Goal: Task Accomplishment & Management: Manage account settings

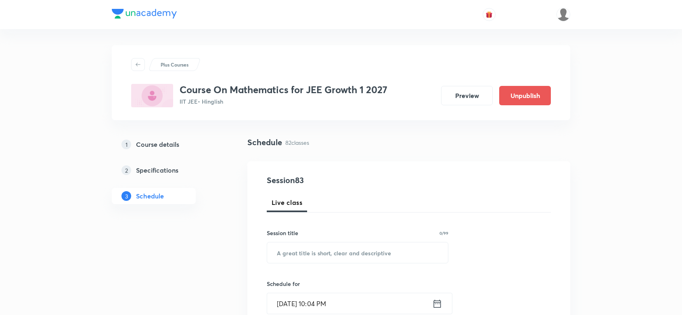
scroll to position [5472, 0]
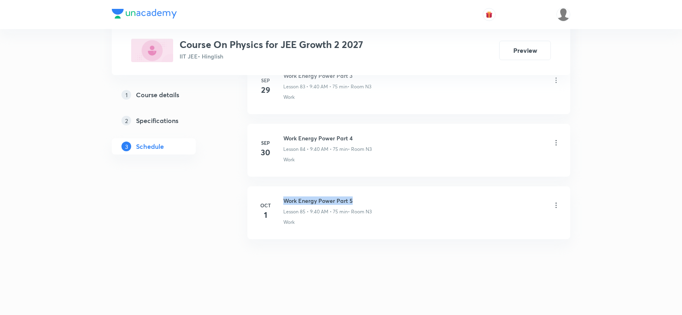
drag, startPoint x: 356, startPoint y: 197, endPoint x: 270, endPoint y: 220, distance: 88.9
click at [279, 191] on li "Oct 1 Work Energy Power Part 5 Lesson 85 • 9:40 AM • 75 min • Room N3 Work" at bounding box center [408, 212] width 323 height 53
copy h6 "Work Energy Power Part 5"
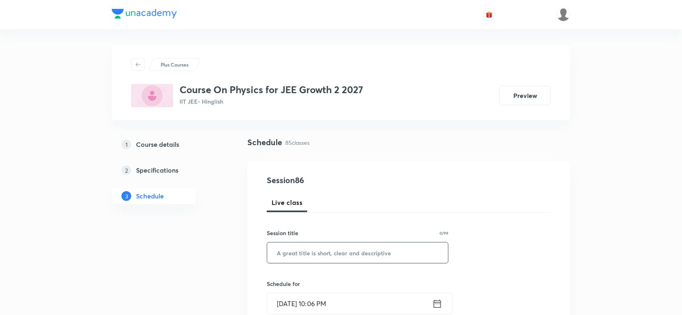
click at [294, 251] on input "text" at bounding box center [357, 252] width 181 height 21
paste input "Work Energy Power Part 5"
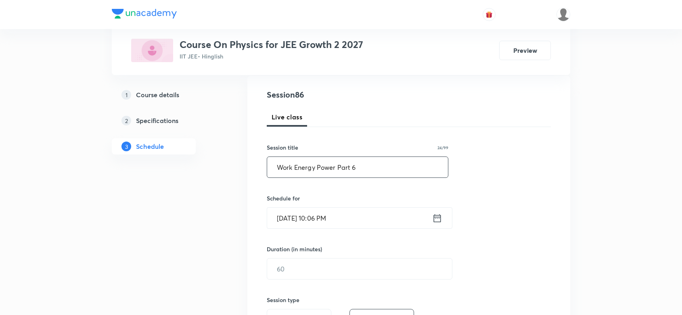
scroll to position [101, 0]
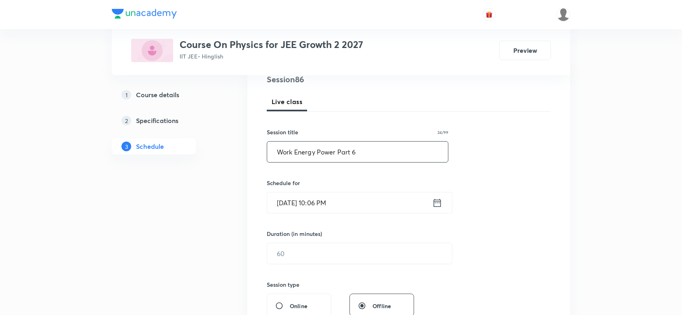
type input "Work Energy Power Part 6"
click at [365, 213] on input "Oct 2, 2025, 10:06 PM" at bounding box center [349, 202] width 165 height 21
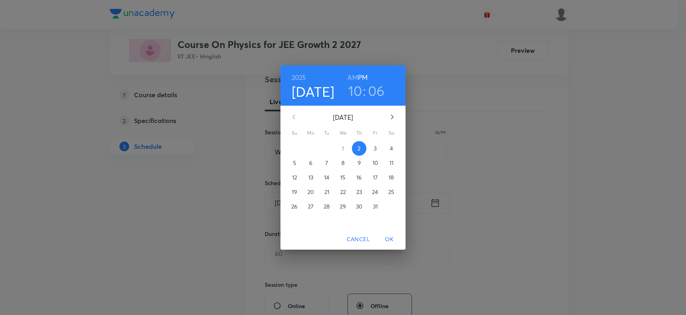
click at [376, 148] on p "3" at bounding box center [374, 148] width 3 height 8
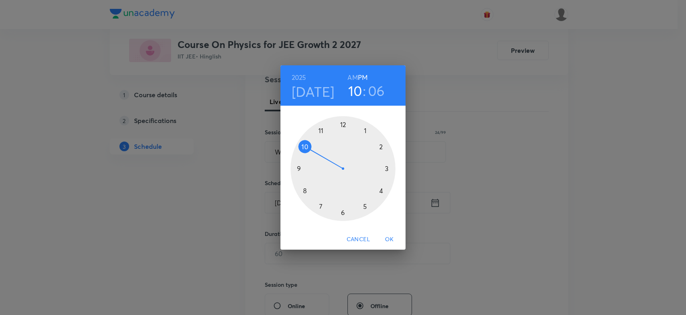
click at [348, 77] on h6 "AM" at bounding box center [352, 77] width 10 height 11
click at [305, 189] on div at bounding box center [342, 168] width 105 height 105
click at [384, 166] on div at bounding box center [342, 168] width 105 height 105
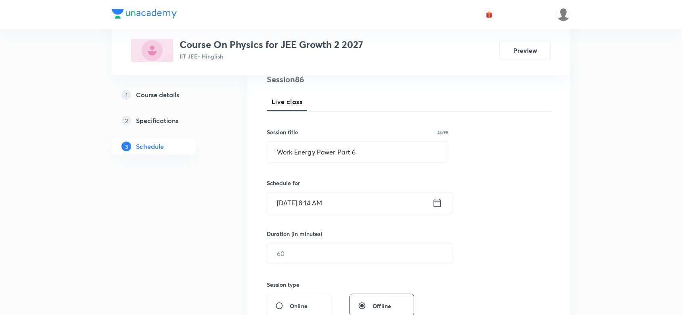
click at [418, 201] on input "[DATE] 8:14 AM" at bounding box center [349, 202] width 165 height 21
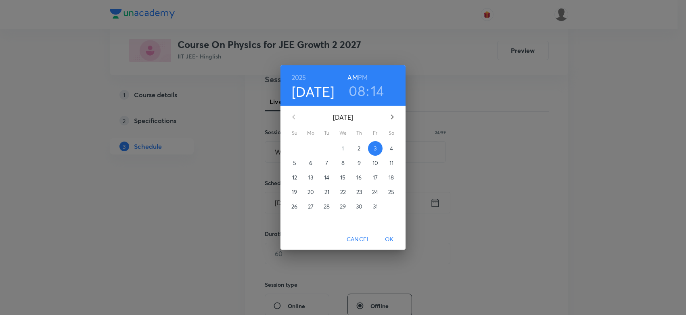
click at [376, 92] on h3 "14" at bounding box center [377, 90] width 13 height 17
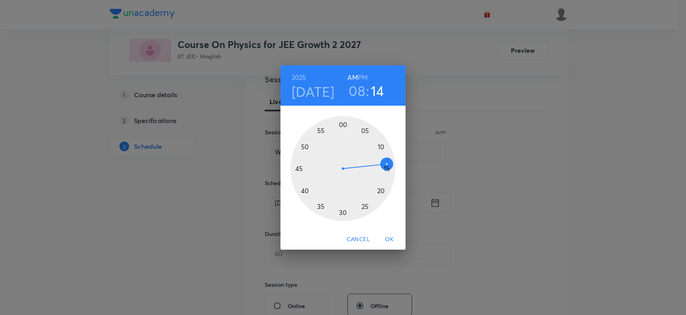
click at [385, 165] on div at bounding box center [342, 168] width 105 height 105
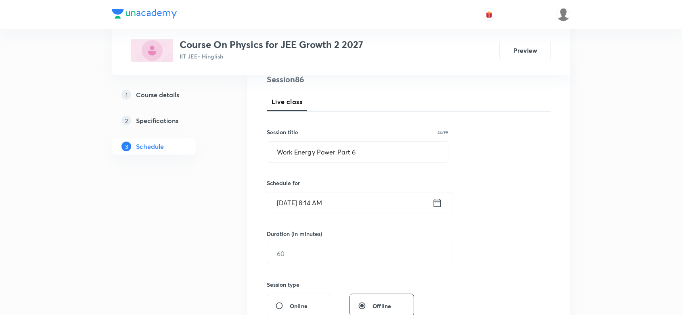
click at [387, 202] on input "[DATE] 8:14 AM" at bounding box center [349, 202] width 165 height 21
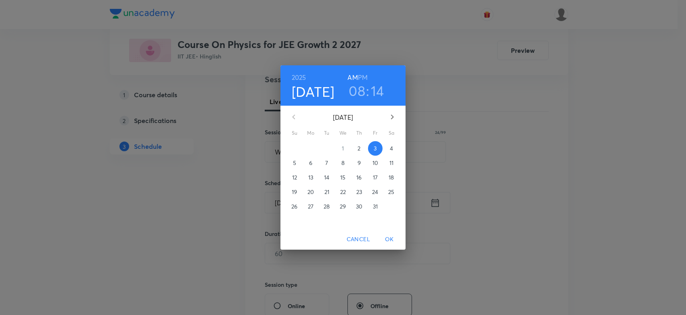
click at [382, 94] on h3 "14" at bounding box center [377, 90] width 13 height 17
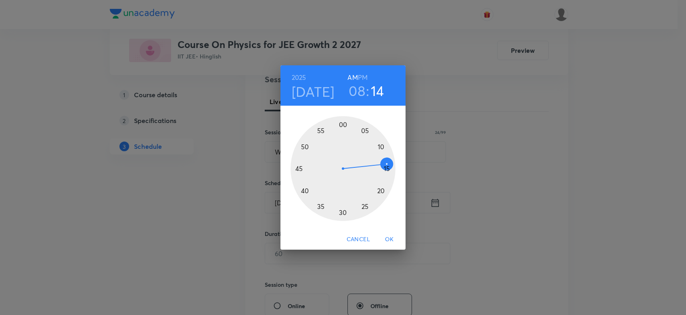
click at [386, 167] on div at bounding box center [342, 168] width 105 height 105
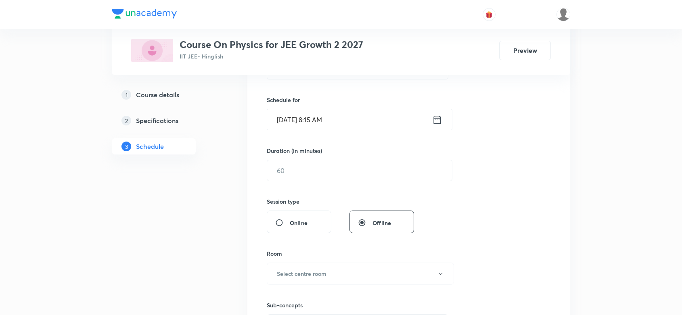
scroll to position [202, 0]
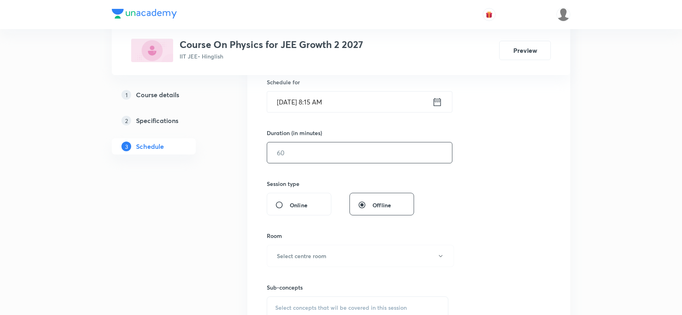
click at [303, 160] on input "text" at bounding box center [359, 152] width 185 height 21
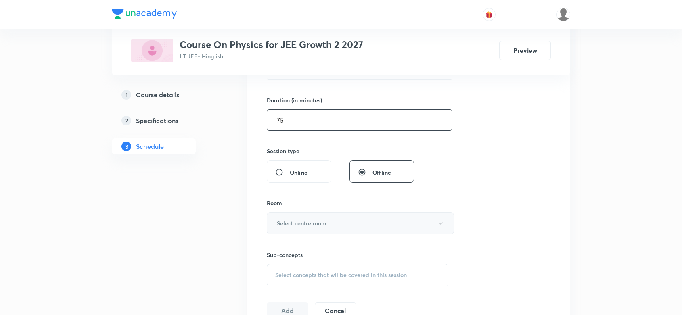
scroll to position [252, 0]
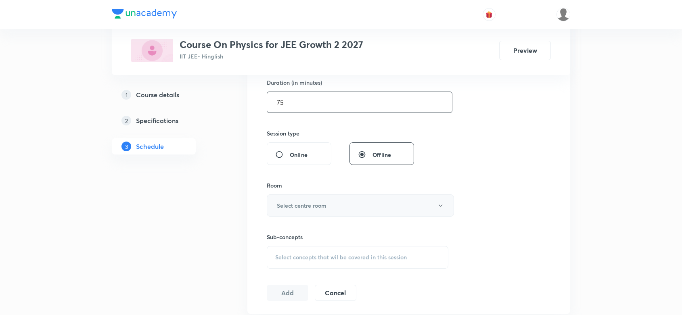
type input "75"
click at [288, 204] on h6 "Select centre room" at bounding box center [302, 205] width 50 height 8
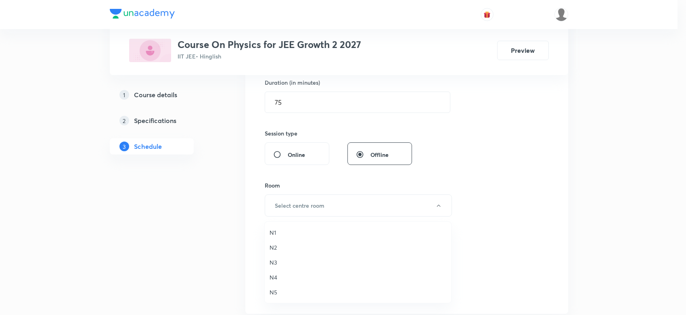
click at [273, 261] on span "N3" at bounding box center [357, 262] width 177 height 8
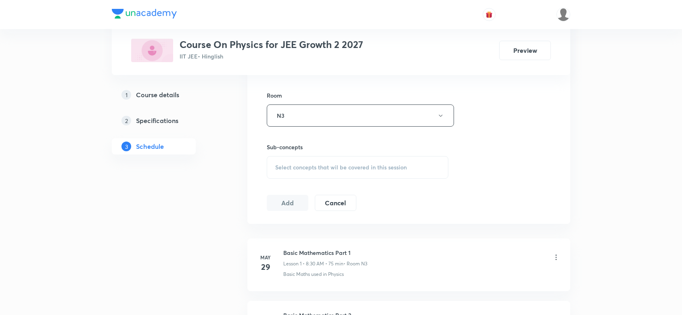
scroll to position [353, 0]
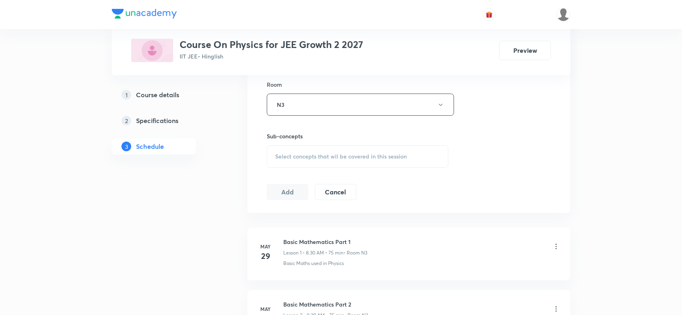
click at [306, 162] on div "Select concepts that wil be covered in this session" at bounding box center [358, 156] width 182 height 23
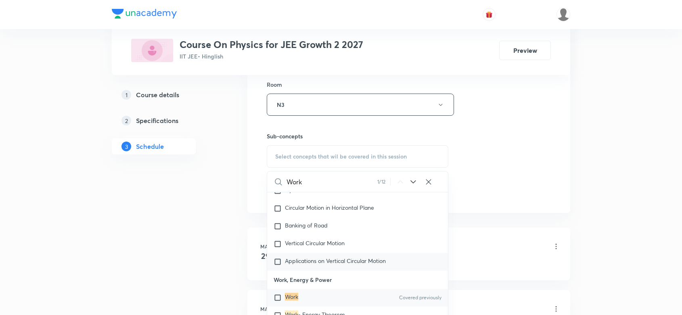
scroll to position [1947, 0]
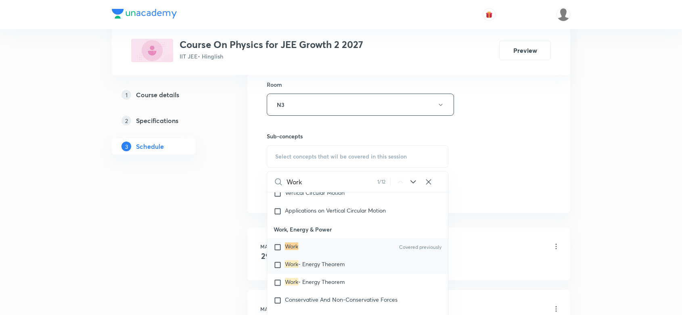
type input "Work"
click at [299, 265] on span "- Energy Theorem" at bounding box center [321, 264] width 46 height 8
click at [491, 146] on div "Session 86 Live class Session title 24/99 Work Energy Power Part 6 ​ Schedule f…" at bounding box center [409, 10] width 284 height 379
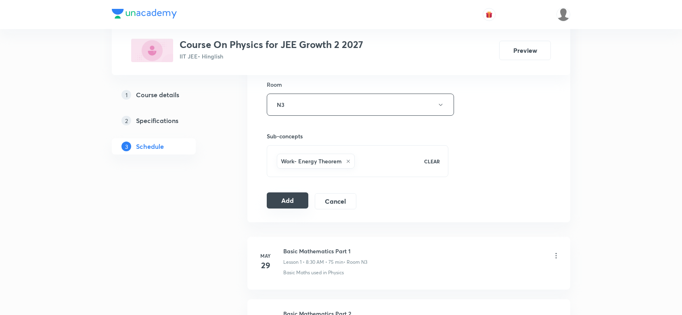
click at [288, 205] on button "Add" at bounding box center [288, 200] width 42 height 16
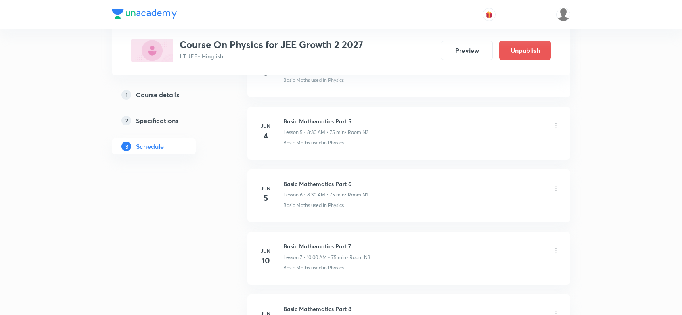
scroll to position [5351, 0]
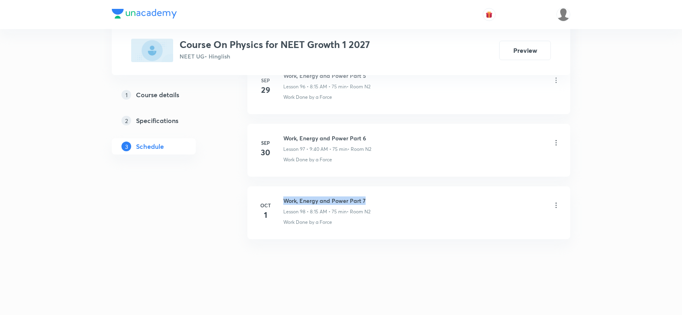
drag, startPoint x: 367, startPoint y: 198, endPoint x: 278, endPoint y: 196, distance: 88.8
click at [278, 196] on li "Oct 1 Work, Energy and Power Part 7 Lesson 98 • 8:15 AM • 75 min • Room N2 Work…" at bounding box center [408, 212] width 323 height 53
copy h6 "Work, Energy and Power Part 7"
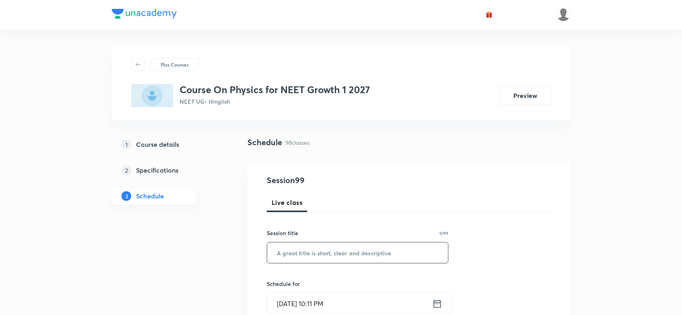
click at [294, 253] on input "text" at bounding box center [357, 252] width 181 height 21
paste input "Work, Energy and Power Part 7"
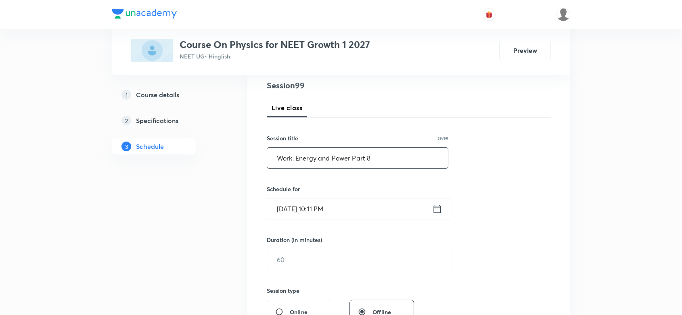
scroll to position [101, 0]
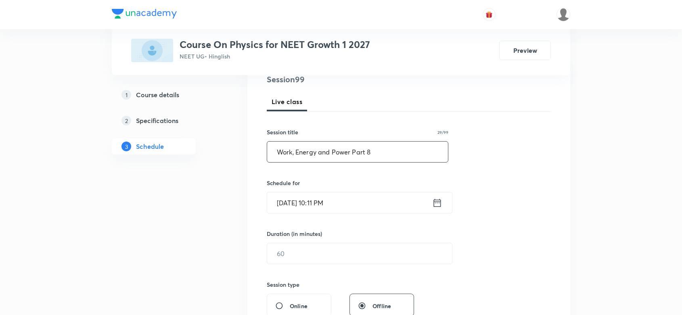
type input "Work, Energy and Power Part 8"
click at [362, 202] on input "Oct 2, 2025, 10:11 PM" at bounding box center [349, 202] width 165 height 21
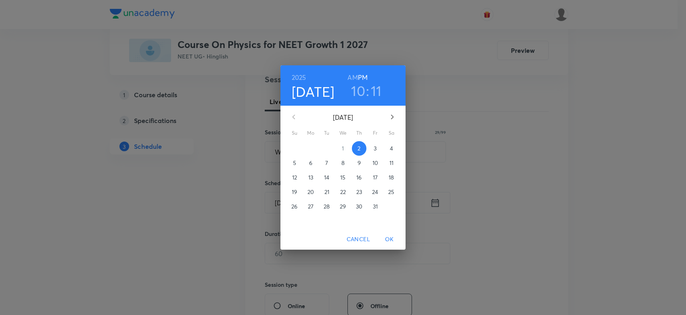
click at [375, 147] on p "3" at bounding box center [374, 148] width 3 height 8
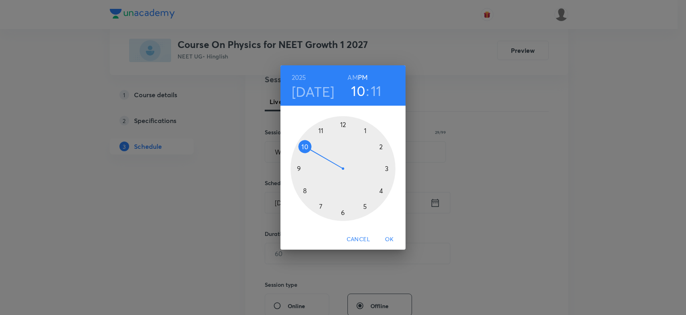
click at [351, 73] on h6 "AM" at bounding box center [352, 77] width 10 height 11
click at [303, 188] on div at bounding box center [342, 168] width 105 height 105
click at [386, 168] on div at bounding box center [342, 168] width 105 height 105
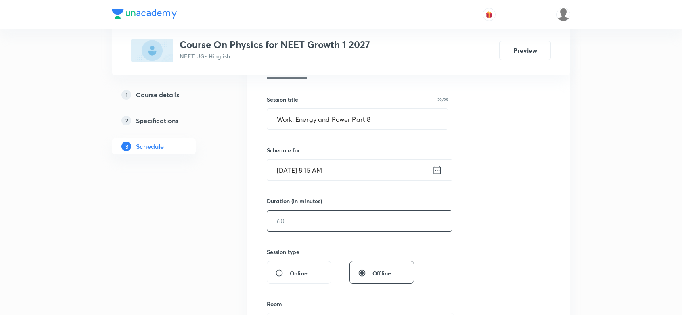
scroll to position [151, 0]
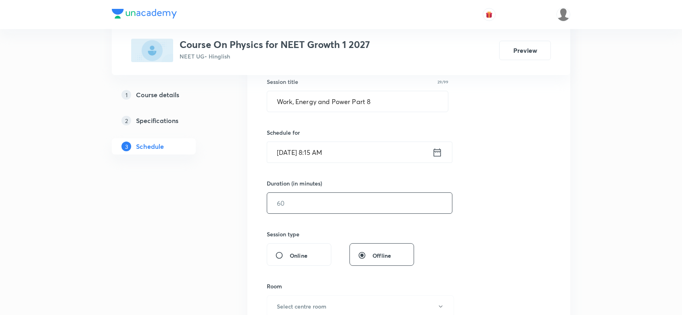
click at [315, 207] on input "text" at bounding box center [359, 203] width 185 height 21
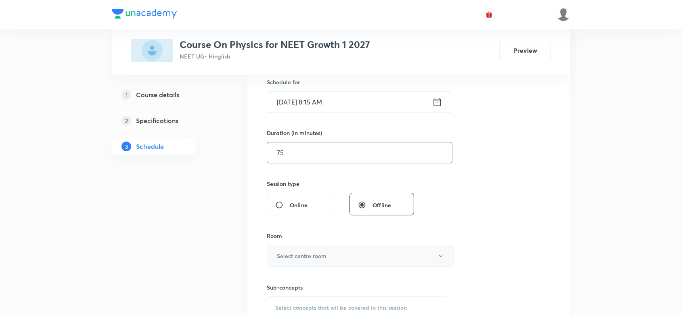
scroll to position [252, 0]
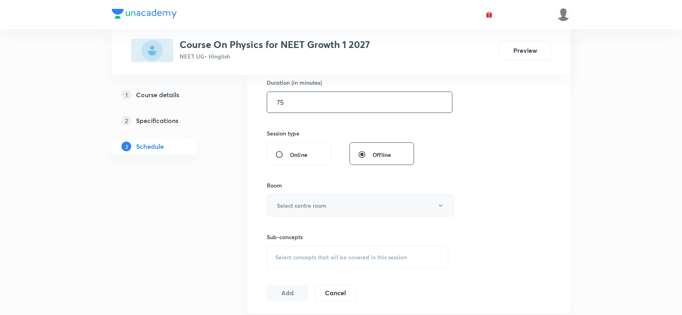
type input "75"
click at [325, 207] on h6 "Select centre room" at bounding box center [302, 205] width 50 height 8
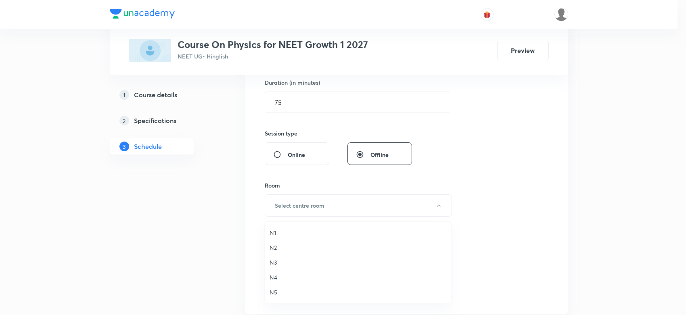
click at [270, 246] on span "N2" at bounding box center [357, 247] width 177 height 8
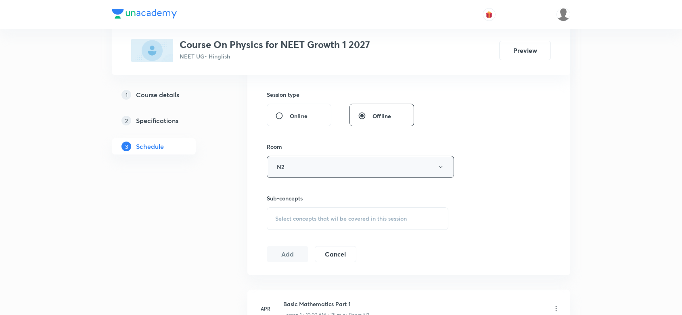
scroll to position [353, 0]
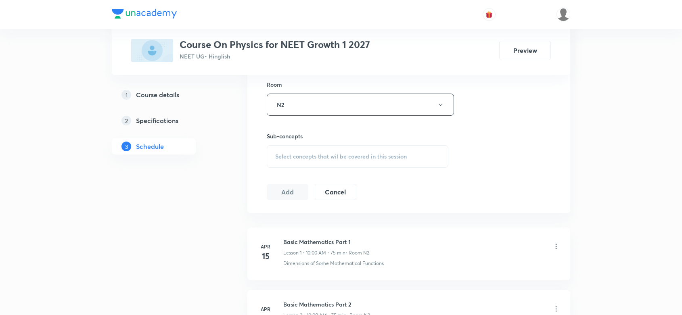
click at [304, 161] on div "Select concepts that wil be covered in this session" at bounding box center [358, 156] width 182 height 23
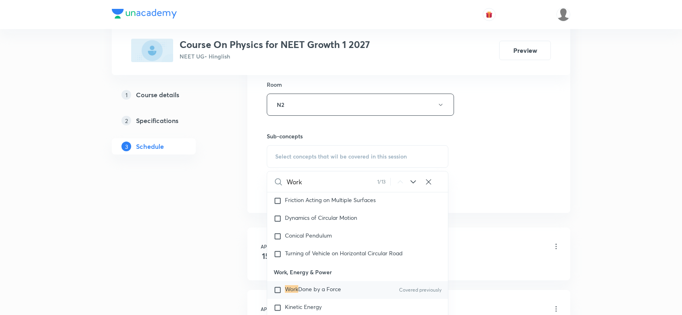
scroll to position [1949, 0]
type input "Work"
click at [317, 291] on span "Done by a Force" at bounding box center [319, 287] width 43 height 8
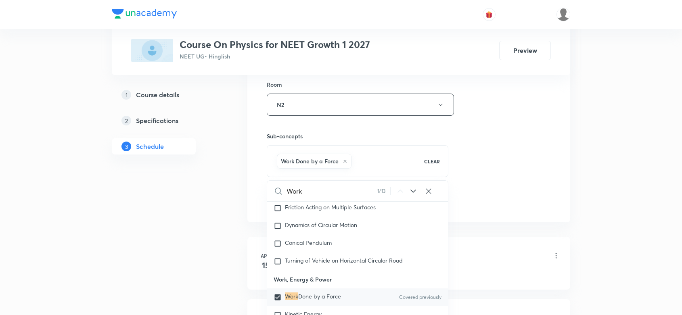
checkbox input "true"
click at [501, 182] on div "Session 99 Live class Session title 29/99 Work, Energy and Power Part 8 ​ Sched…" at bounding box center [409, 15] width 284 height 388
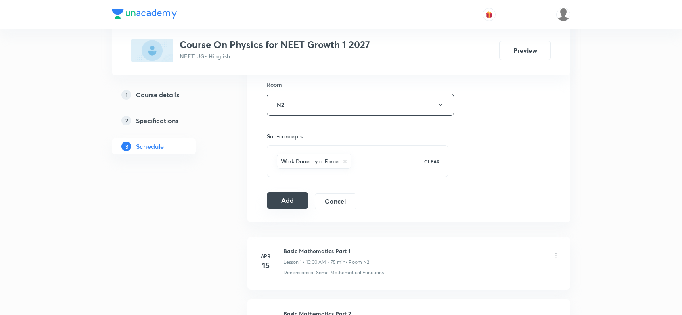
click at [277, 205] on button "Add" at bounding box center [288, 200] width 42 height 16
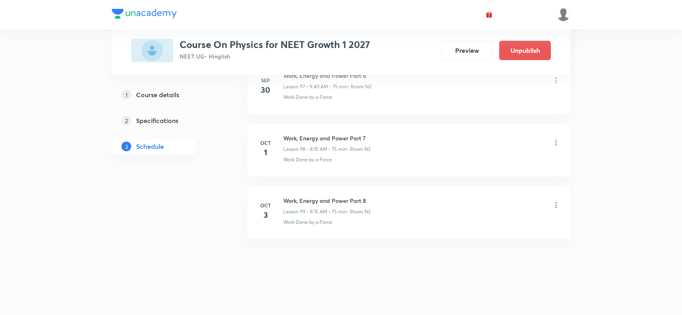
scroll to position [6166, 0]
click at [553, 204] on icon at bounding box center [556, 205] width 8 height 8
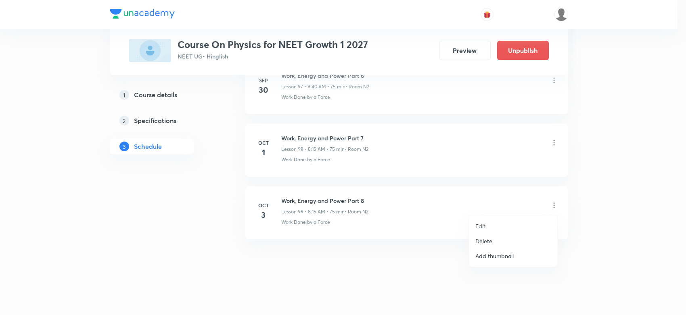
click at [477, 225] on p "Edit" at bounding box center [480, 226] width 10 height 8
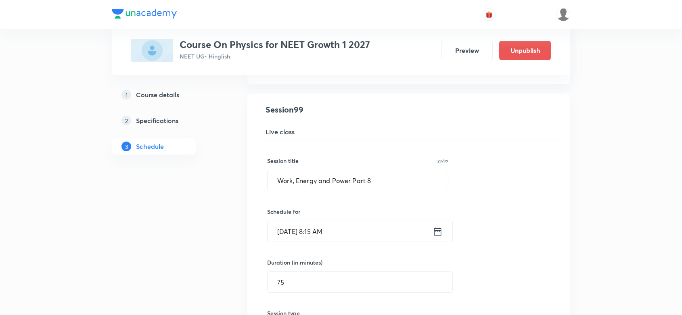
scroll to position [6216, 0]
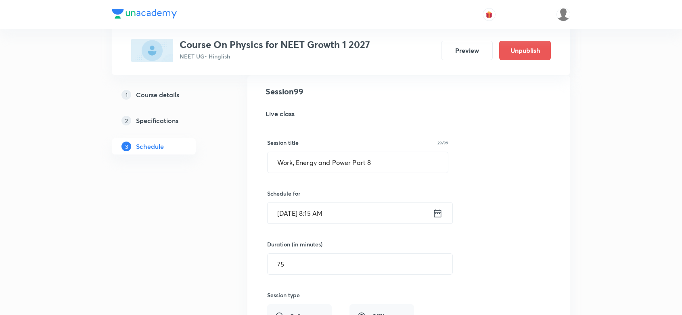
click at [360, 223] on input "[DATE] 8:15 AM" at bounding box center [349, 213] width 165 height 21
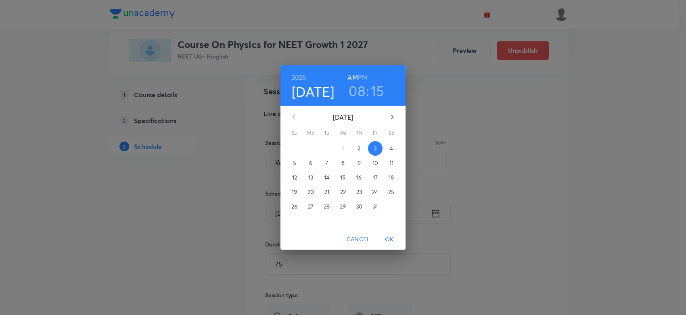
click at [391, 150] on p "4" at bounding box center [391, 148] width 3 height 8
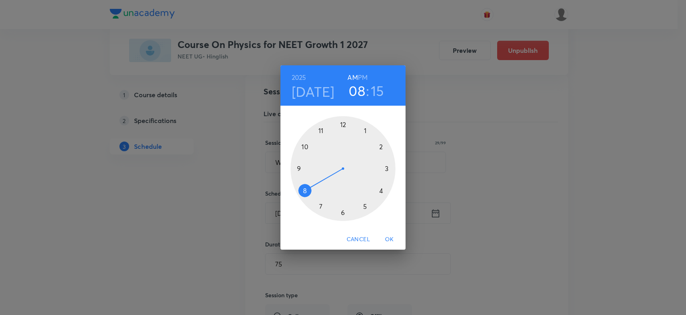
click at [301, 192] on div at bounding box center [342, 168] width 105 height 105
click at [388, 168] on div at bounding box center [342, 168] width 105 height 105
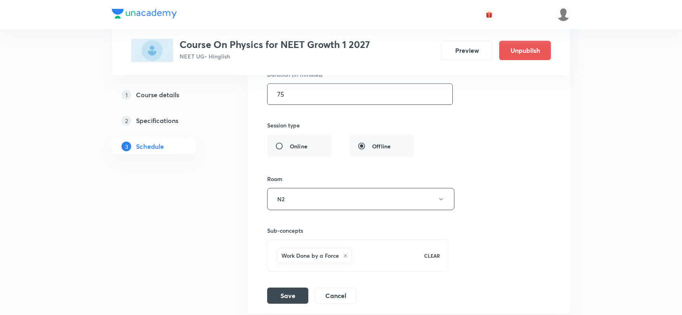
scroll to position [6468, 0]
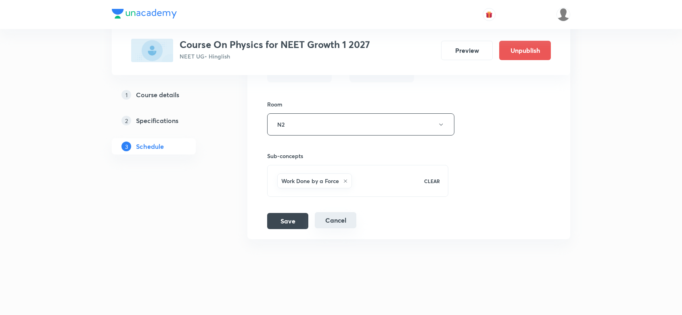
click at [340, 228] on button "Cancel" at bounding box center [336, 220] width 42 height 16
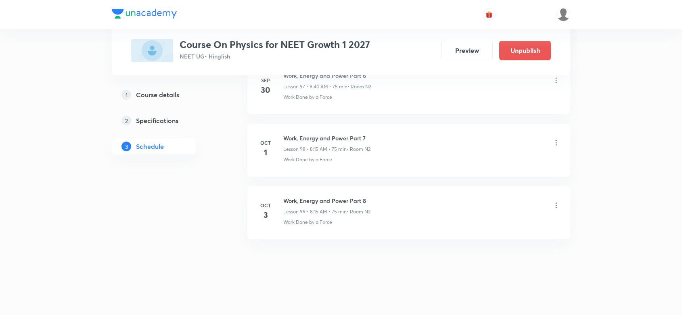
scroll to position [6166, 0]
click at [555, 203] on icon at bounding box center [556, 205] width 8 height 8
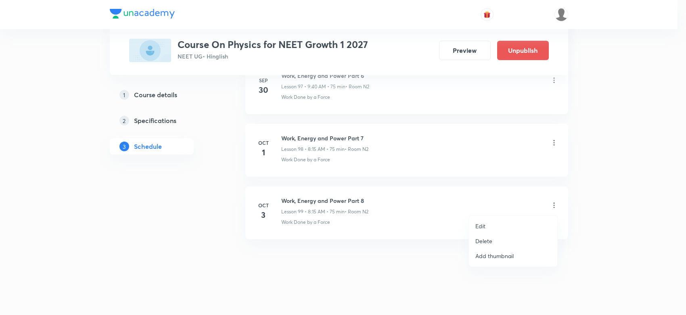
click at [480, 247] on li "Delete" at bounding box center [513, 241] width 88 height 15
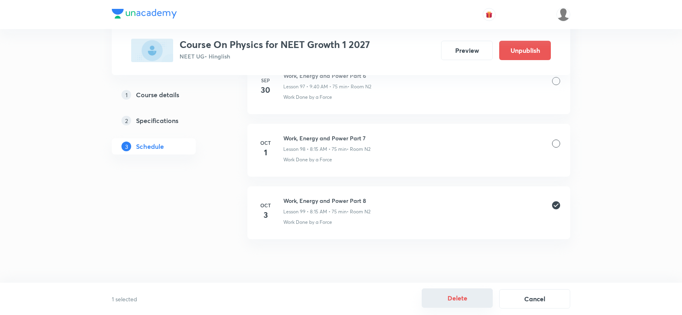
click at [460, 303] on button "Delete" at bounding box center [456, 297] width 71 height 19
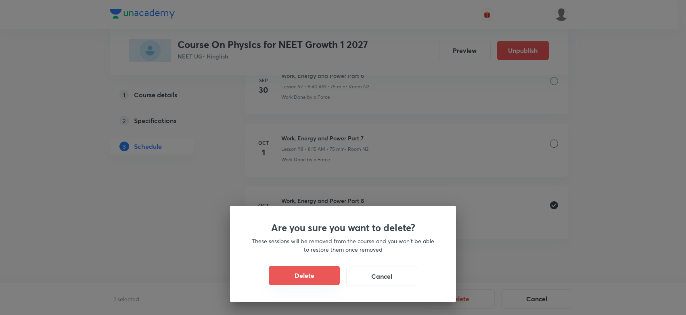
click at [321, 279] on button "Delete" at bounding box center [304, 275] width 71 height 19
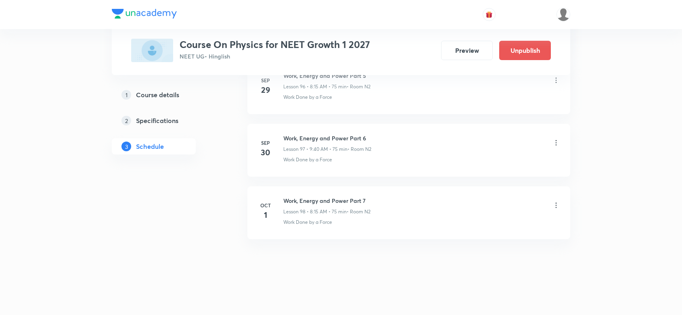
scroll to position [6103, 0]
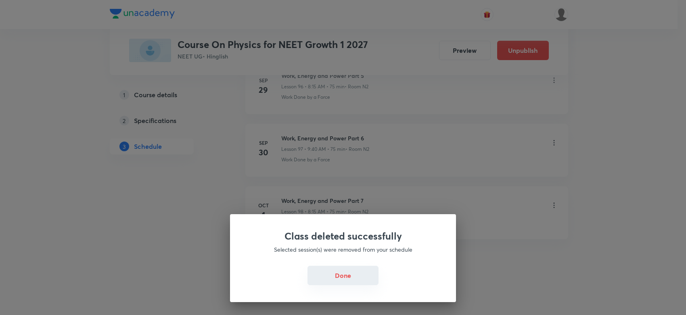
click at [343, 275] on button "Done" at bounding box center [342, 275] width 71 height 19
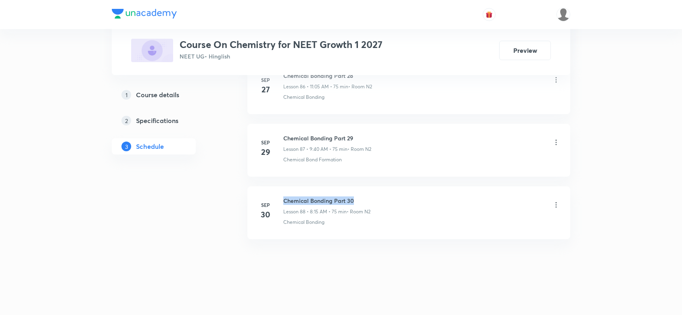
drag, startPoint x: 283, startPoint y: 199, endPoint x: 386, endPoint y: 200, distance: 102.5
click at [386, 200] on div "Chemical Bonding Part 30 Lesson 88 • 8:15 AM • 75 min • Room N2" at bounding box center [421, 205] width 277 height 19
copy h6 "Chemical Bonding Part 30"
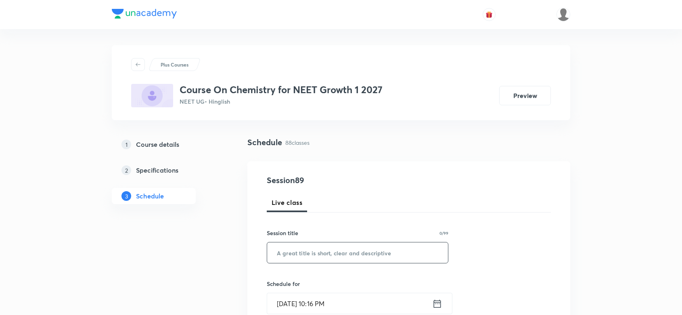
click at [313, 259] on input "text" at bounding box center [357, 252] width 181 height 21
paste input "Chemical Bonding Part 30"
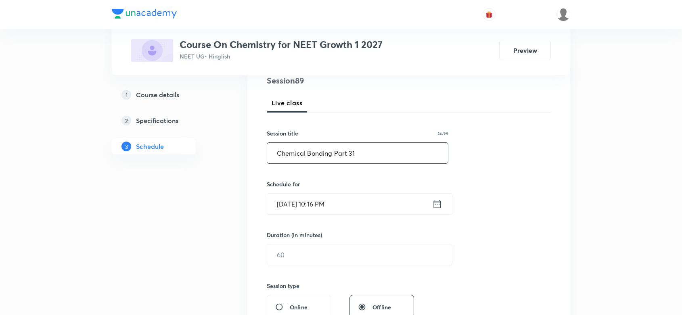
scroll to position [151, 0]
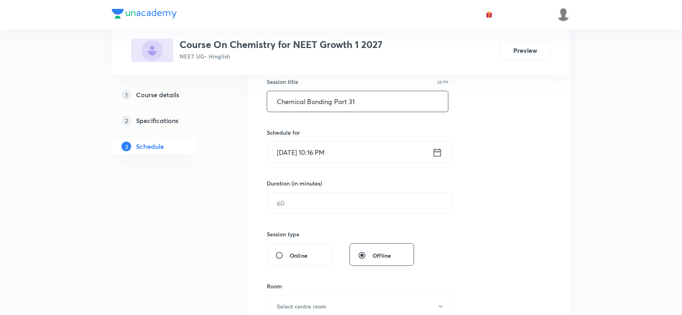
type input "Chemical Bonding Part 31"
click at [349, 154] on input "Oct 2, 2025, 10:16 PM" at bounding box center [349, 152] width 165 height 21
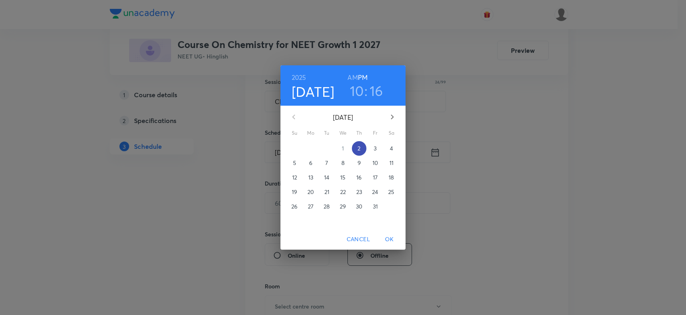
click at [356, 148] on span "2" at bounding box center [359, 148] width 15 height 8
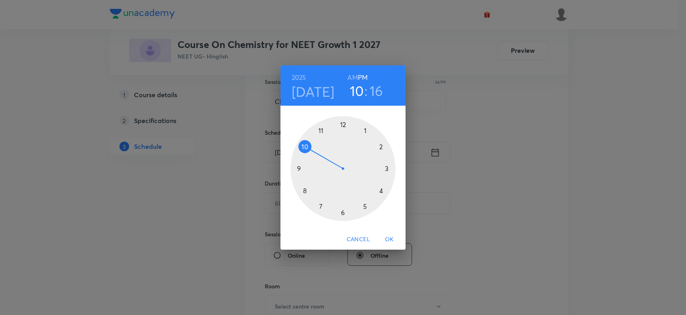
click at [353, 77] on h6 "AM" at bounding box center [352, 77] width 10 height 11
click at [302, 189] on div at bounding box center [342, 168] width 105 height 105
click at [386, 168] on div at bounding box center [342, 168] width 105 height 105
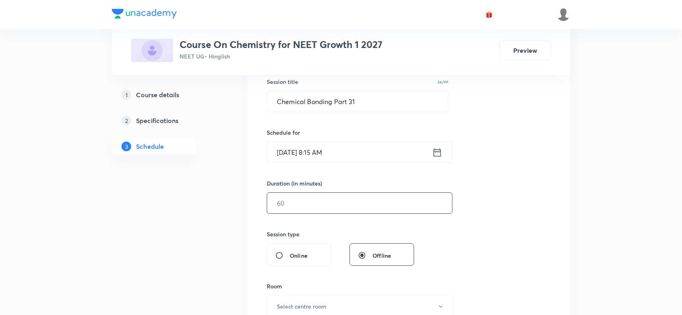
click at [349, 208] on input "text" at bounding box center [359, 203] width 185 height 21
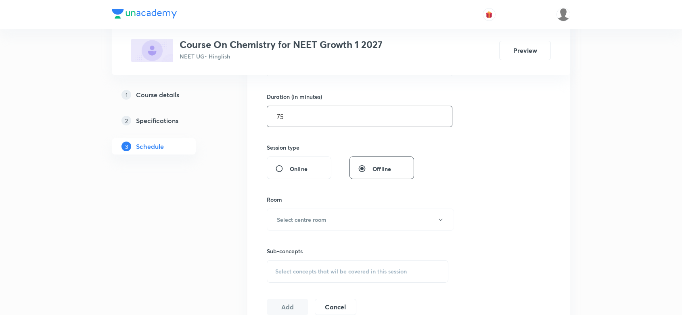
scroll to position [252, 0]
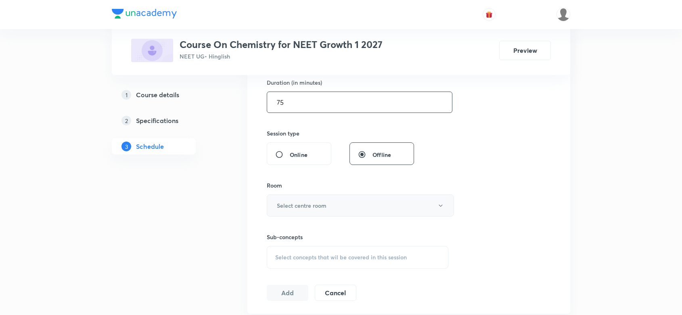
type input "75"
click at [334, 209] on button "Select centre room" at bounding box center [360, 205] width 187 height 22
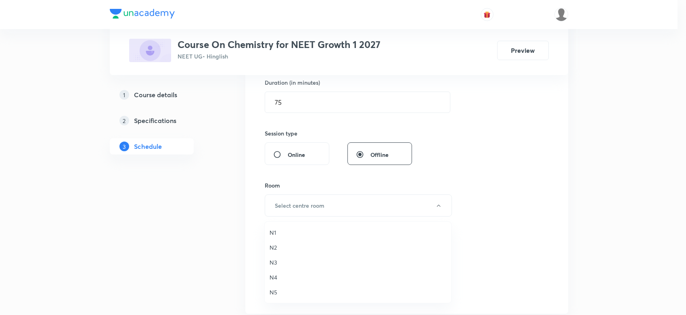
click at [272, 246] on span "N2" at bounding box center [357, 247] width 177 height 8
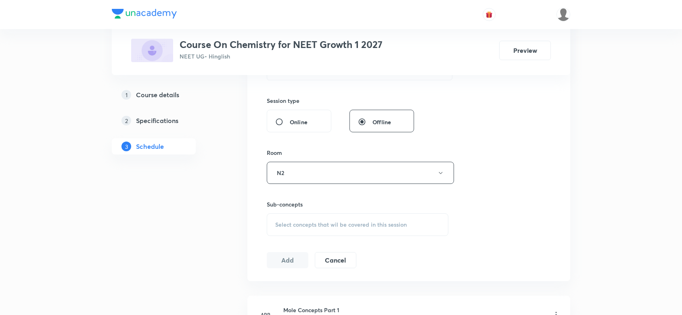
scroll to position [303, 0]
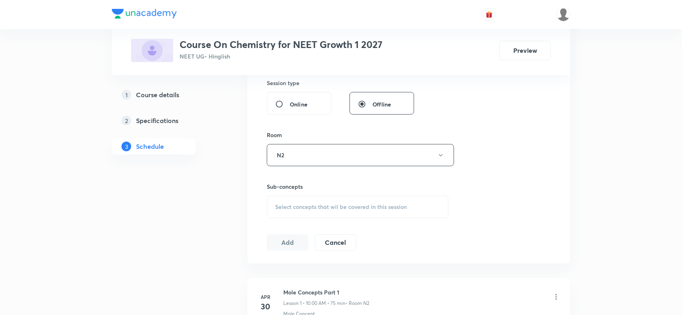
click at [305, 211] on div "Select concepts that wil be covered in this session" at bounding box center [358, 207] width 182 height 23
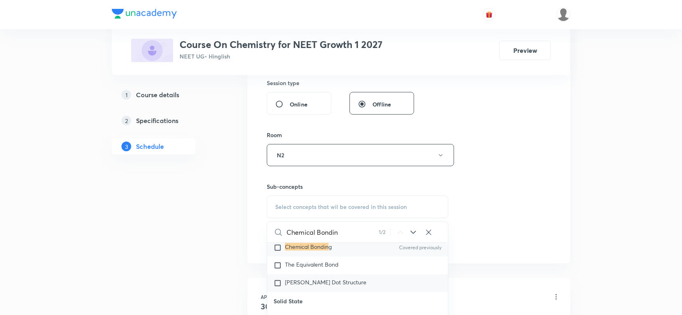
scroll to position [3869, 0]
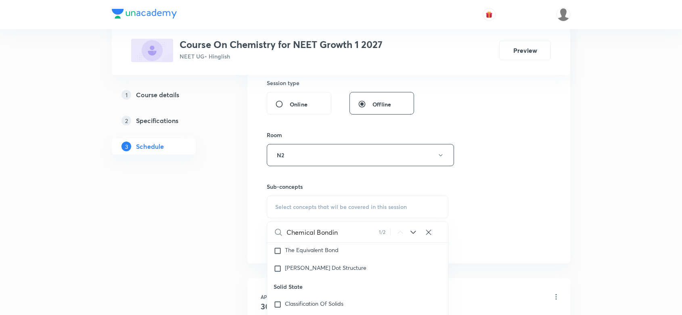
type input "Chemical Bondin"
click at [300, 236] on mark "Chemical Bondin" at bounding box center [307, 232] width 44 height 8
checkbox input "true"
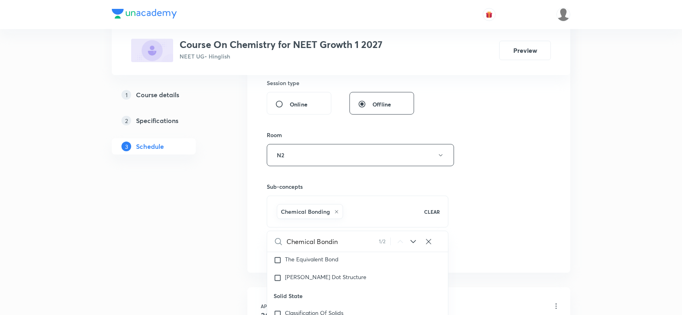
click at [519, 198] on div "Session 89 Live class Session title 24/99 Chemical Bonding Part 31 ​ Schedule f…" at bounding box center [409, 66] width 284 height 388
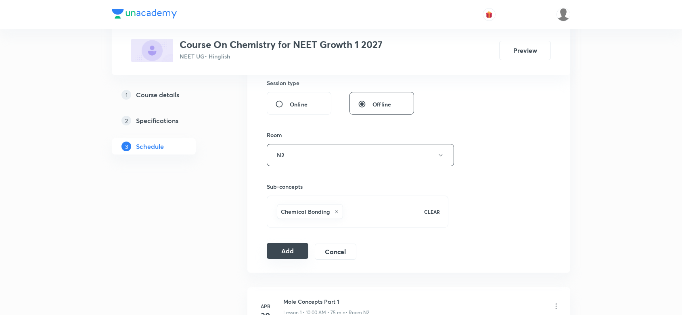
click at [286, 254] on button "Add" at bounding box center [288, 251] width 42 height 16
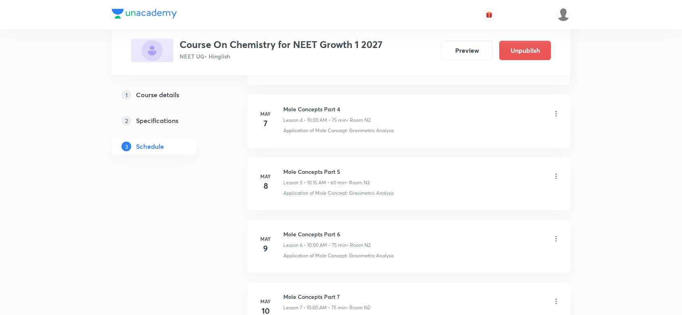
scroll to position [5539, 0]
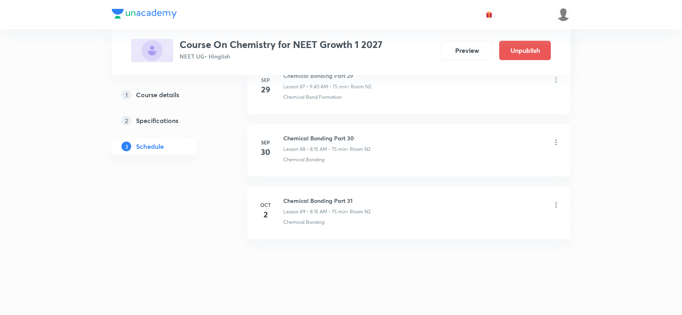
click at [555, 206] on icon at bounding box center [556, 205] width 8 height 8
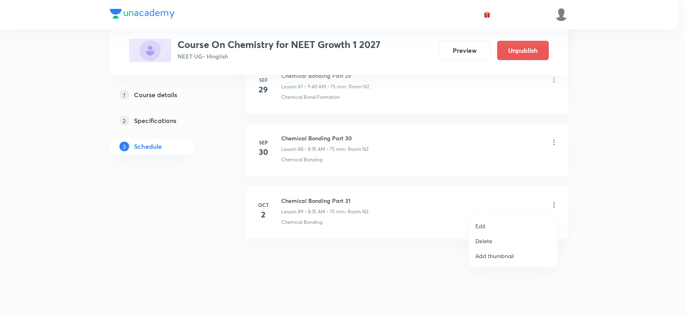
click at [478, 227] on p "Edit" at bounding box center [480, 226] width 10 height 8
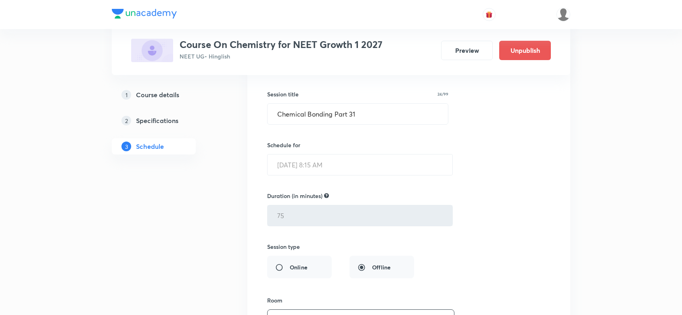
scroll to position [5690, 0]
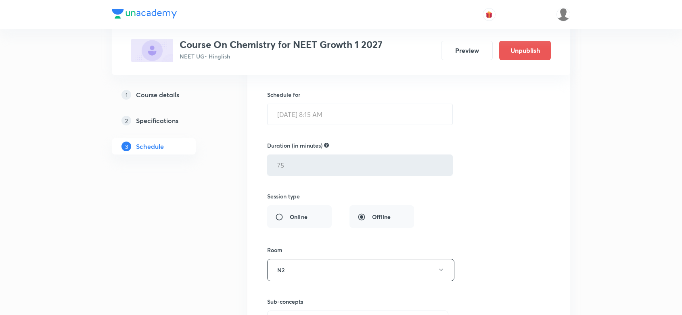
click at [317, 125] on input "Oct 2, 2025, 8:15 AM" at bounding box center [359, 114] width 185 height 21
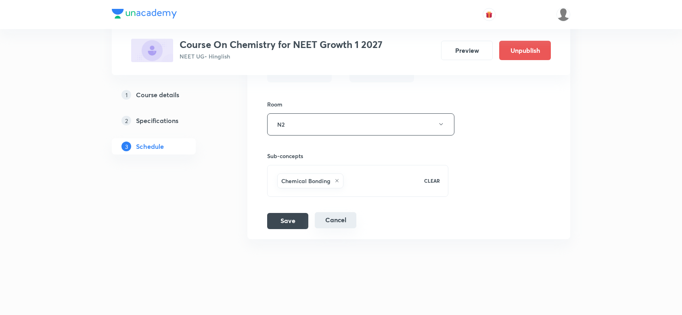
scroll to position [5851, 0]
click at [334, 219] on button "Cancel" at bounding box center [336, 220] width 42 height 16
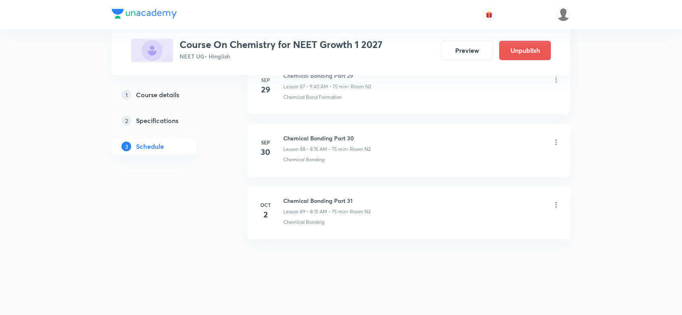
scroll to position [5539, 0]
click at [557, 208] on icon at bounding box center [556, 205] width 8 height 8
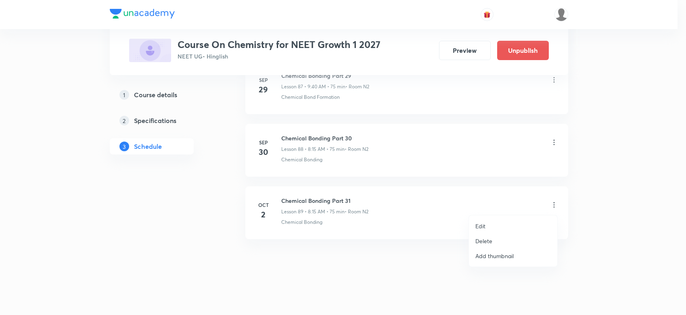
click at [482, 243] on p "Delete" at bounding box center [483, 241] width 17 height 8
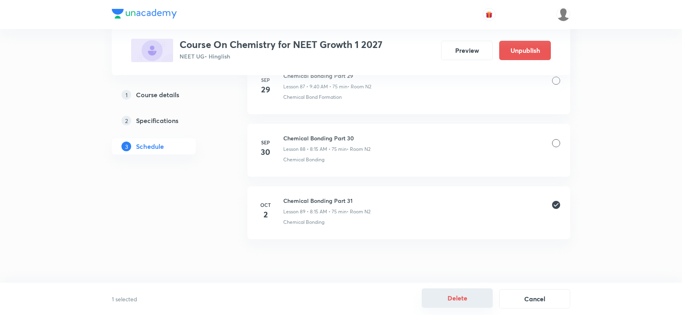
click at [457, 303] on button "Delete" at bounding box center [456, 297] width 71 height 19
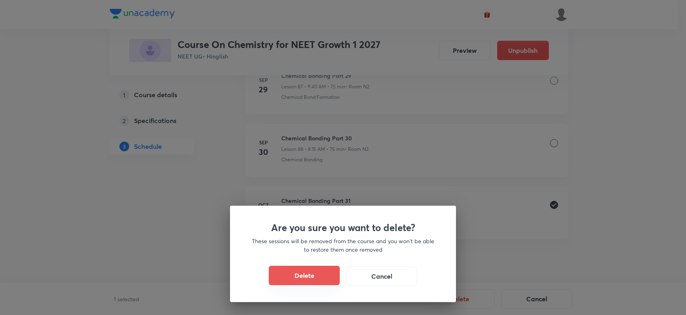
click at [313, 277] on button "Delete" at bounding box center [304, 275] width 71 height 19
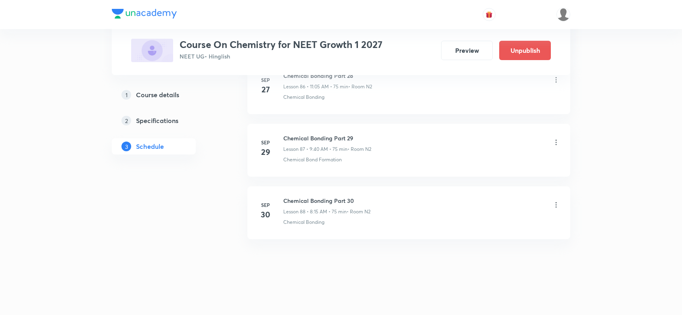
scroll to position [5477, 0]
drag, startPoint x: 283, startPoint y: 196, endPoint x: 367, endPoint y: 192, distance: 84.4
click at [367, 192] on li "Sep 30 Chemical Bonding Part 30 Lesson 88 • 8:15 AM • 75 min • Room N2 Chemical…" at bounding box center [408, 212] width 323 height 53
copy h6 "Chemical Bonding Part 30"
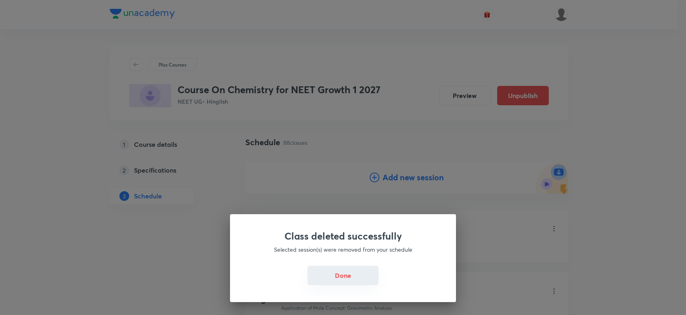
click at [353, 275] on button "Done" at bounding box center [342, 275] width 71 height 19
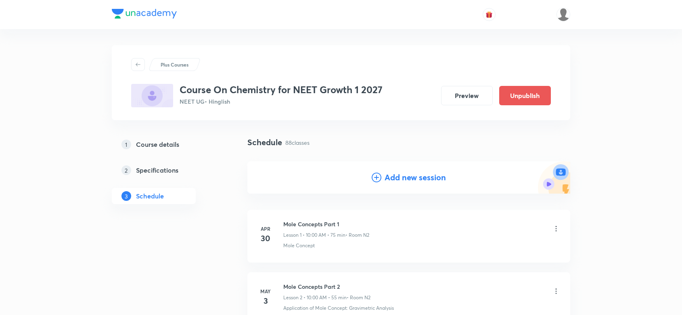
click at [433, 182] on h4 "Add new session" at bounding box center [414, 177] width 61 height 12
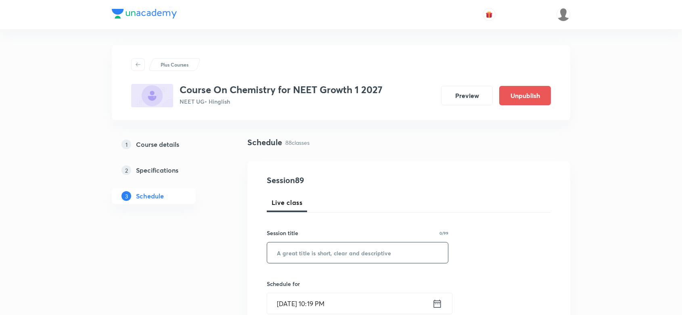
click at [327, 255] on input "text" at bounding box center [357, 252] width 181 height 21
paste input "Chemical Bonding Part 30"
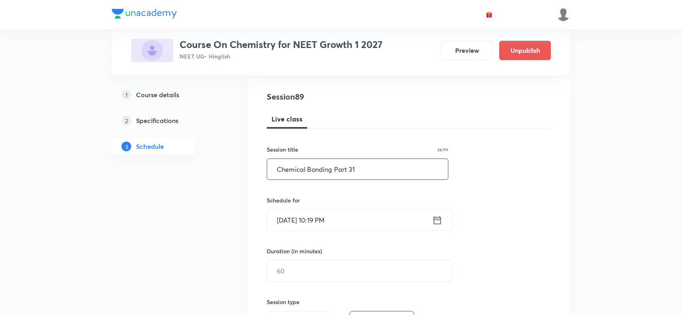
scroll to position [101, 0]
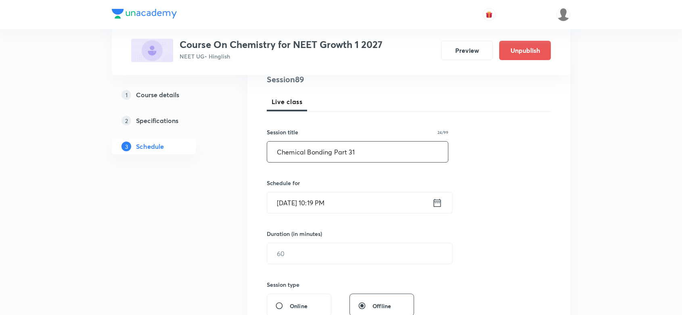
type input "Chemical Bonding Part 31"
click at [356, 210] on input "Oct 2, 2025, 10:19 PM" at bounding box center [349, 202] width 165 height 21
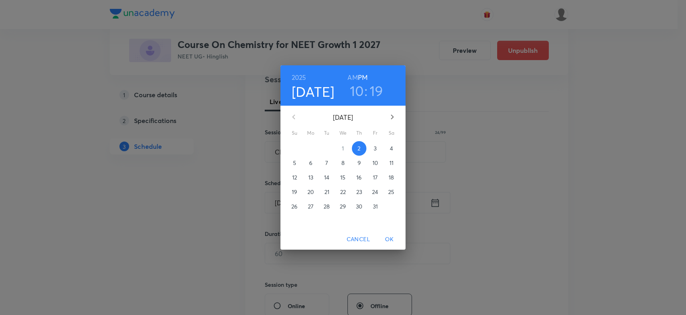
click at [373, 146] on p "3" at bounding box center [374, 148] width 3 height 8
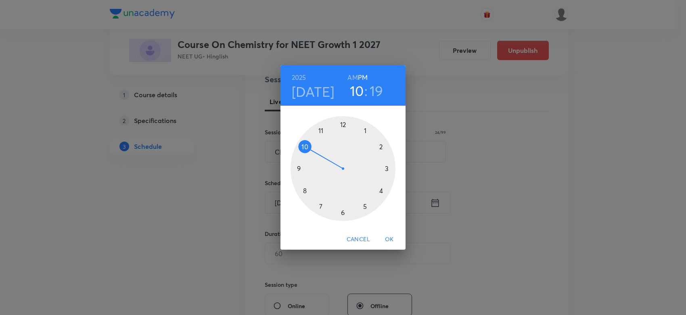
click at [303, 190] on div at bounding box center [342, 168] width 105 height 105
click at [387, 166] on div at bounding box center [342, 168] width 105 height 105
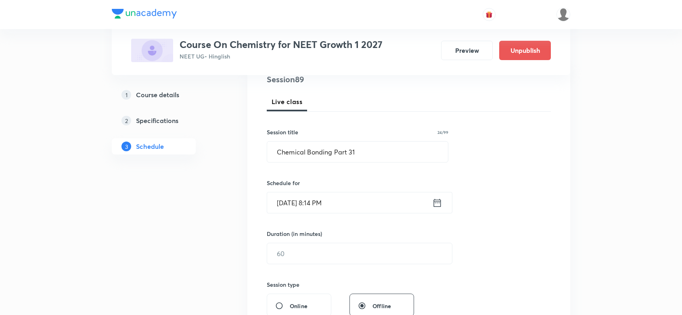
click at [379, 206] on input "Oct 3, 2025, 8:14 PM" at bounding box center [349, 202] width 165 height 21
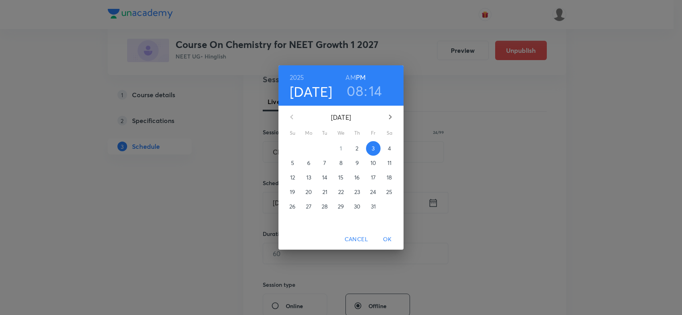
click at [376, 92] on h3 "14" at bounding box center [375, 90] width 13 height 17
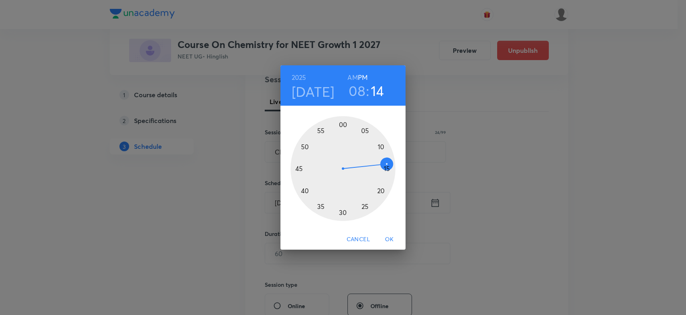
click at [388, 168] on div at bounding box center [342, 168] width 105 height 105
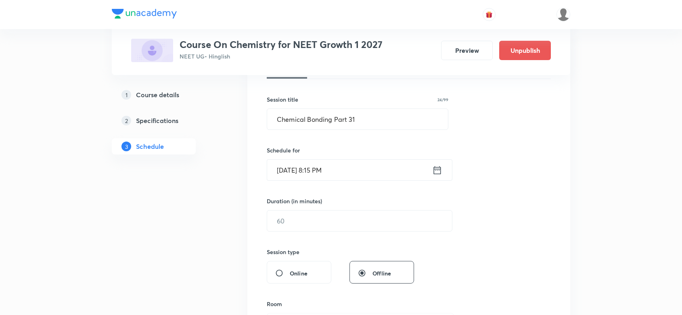
scroll to position [151, 0]
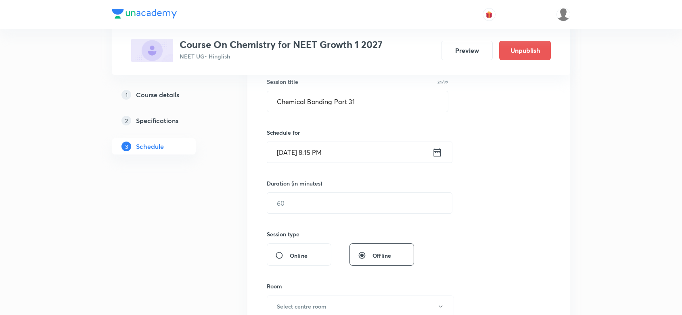
click at [365, 146] on input "Oct 3, 2025, 8:15 PM" at bounding box center [349, 152] width 165 height 21
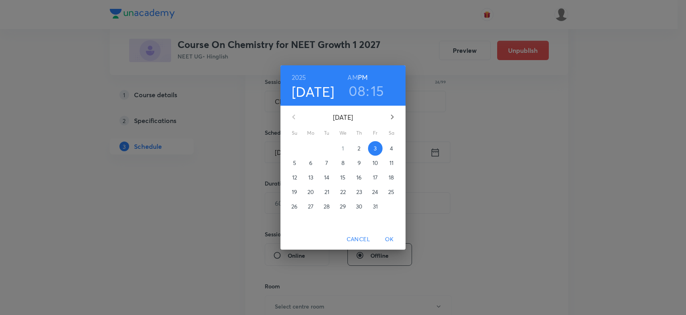
click at [354, 75] on h6 "AM" at bounding box center [352, 77] width 10 height 11
click at [394, 240] on span "OK" at bounding box center [389, 239] width 19 height 10
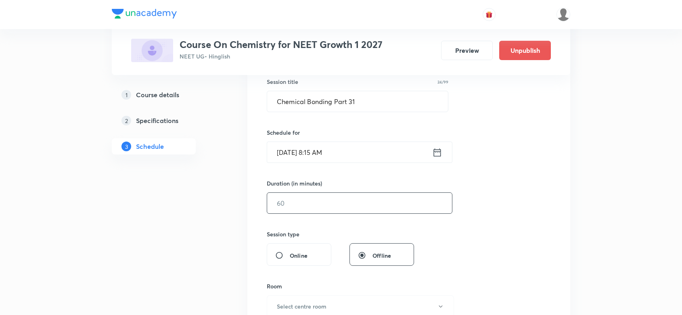
click at [311, 208] on input "text" at bounding box center [359, 203] width 185 height 21
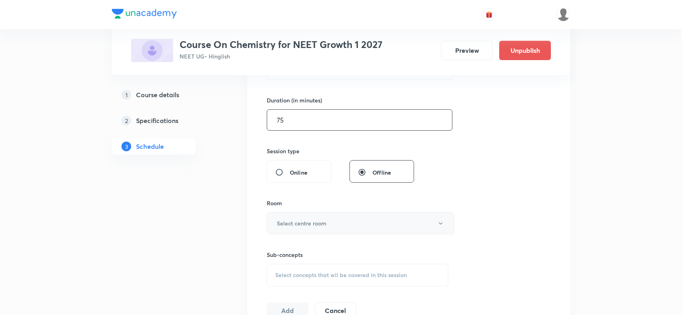
scroll to position [252, 0]
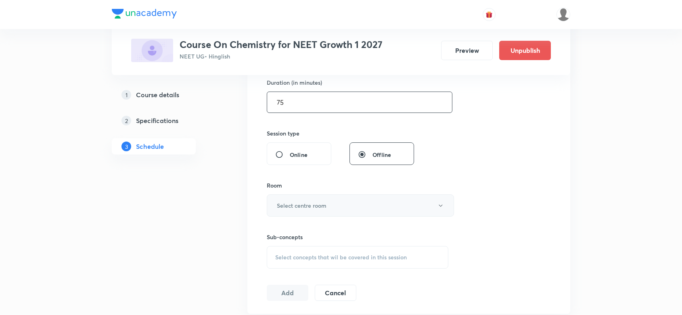
type input "75"
click at [318, 206] on h6 "Select centre room" at bounding box center [302, 205] width 50 height 8
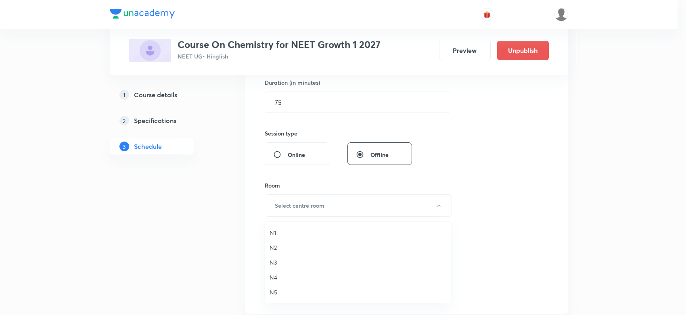
click at [273, 249] on span "N2" at bounding box center [357, 247] width 177 height 8
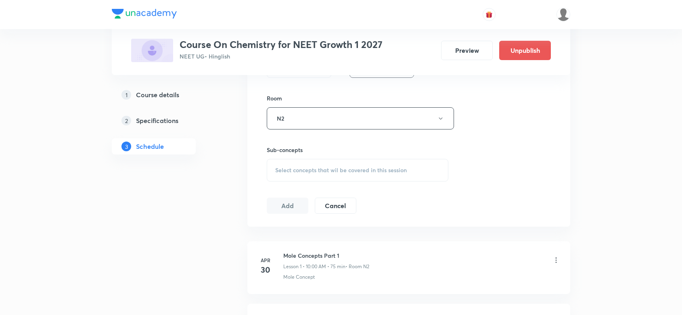
scroll to position [353, 0]
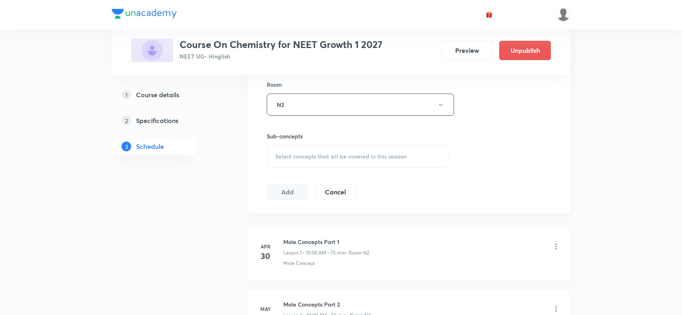
click at [340, 163] on div "Select concepts that wil be covered in this session" at bounding box center [358, 156] width 182 height 23
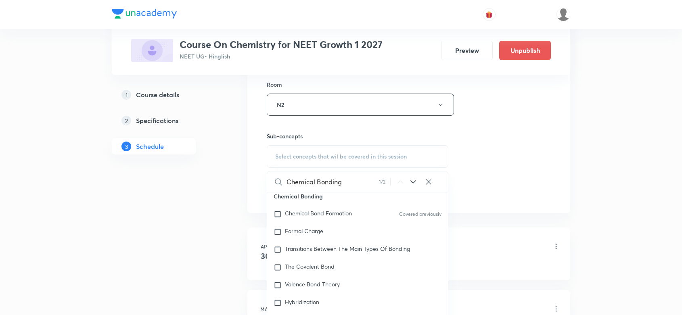
scroll to position [3768, 0]
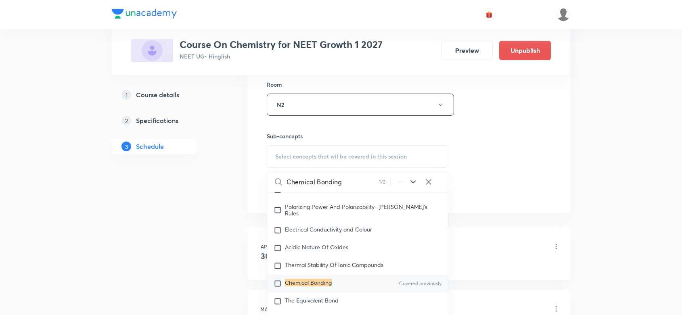
type input "Chemical Bonding"
click at [297, 286] on mark "Chemical Bonding" at bounding box center [308, 283] width 47 height 8
checkbox input "true"
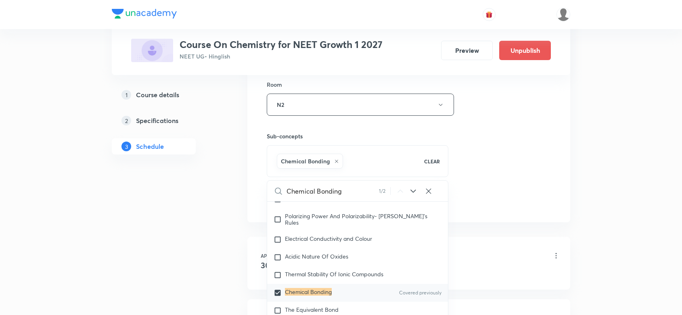
click at [518, 166] on div "Session 89 Live class Session title 24/99 Chemical Bonding Part 31 ​ Schedule f…" at bounding box center [409, 15] width 284 height 388
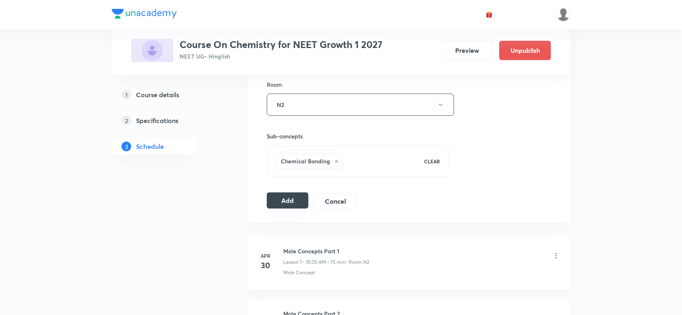
click at [277, 200] on button "Add" at bounding box center [288, 200] width 42 height 16
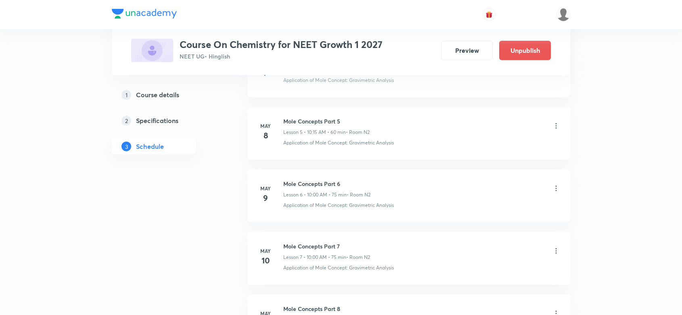
scroll to position [5539, 0]
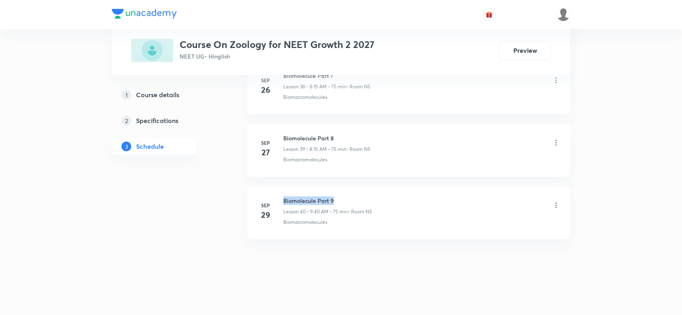
drag, startPoint x: 280, startPoint y: 196, endPoint x: 378, endPoint y: 194, distance: 98.0
click at [378, 194] on li "[DATE] Biomolecule Part 9 Lesson 40 • 9:40 AM • 75 min • Room N5 Biomacromolecu…" at bounding box center [408, 212] width 323 height 53
copy h6 "Biomolecule Part 9"
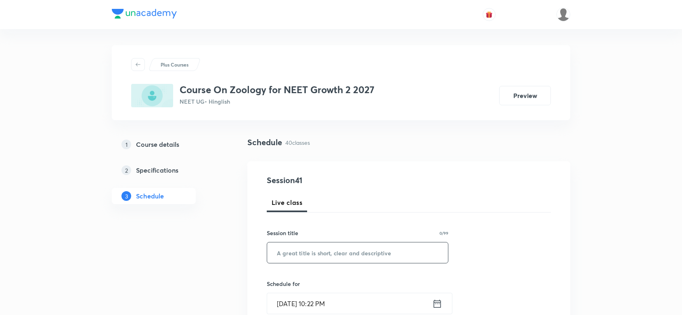
click at [317, 259] on input "text" at bounding box center [357, 252] width 181 height 21
paste input "Biomolecule Part 9"
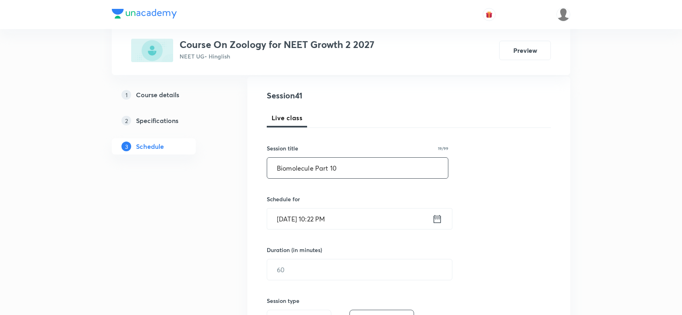
scroll to position [101, 0]
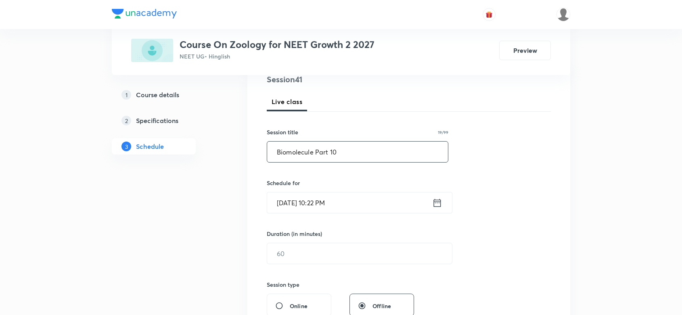
type input "Biomolecule Part 10"
click at [350, 204] on input "[DATE] 10:22 PM" at bounding box center [349, 202] width 165 height 21
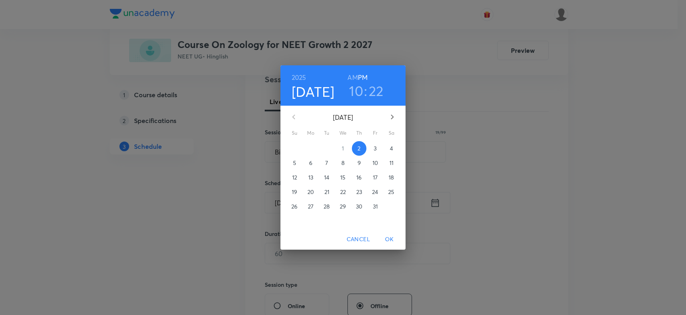
click at [379, 146] on span "3" at bounding box center [375, 148] width 15 height 8
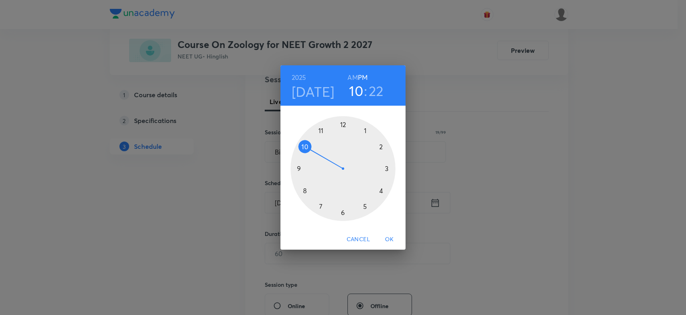
click at [351, 75] on h6 "AM" at bounding box center [352, 77] width 10 height 11
click at [303, 189] on div at bounding box center [342, 168] width 105 height 105
click at [390, 166] on div at bounding box center [342, 168] width 105 height 105
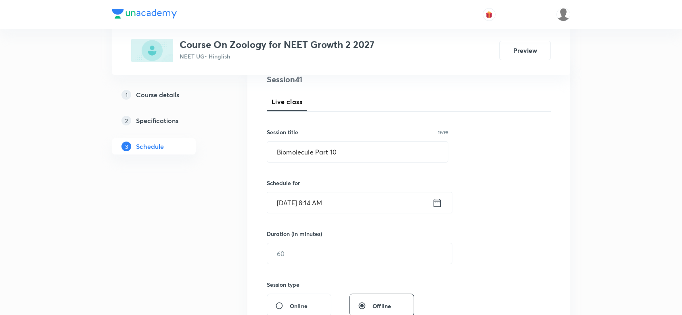
click at [381, 198] on input "[DATE] 8:14 AM" at bounding box center [349, 202] width 165 height 21
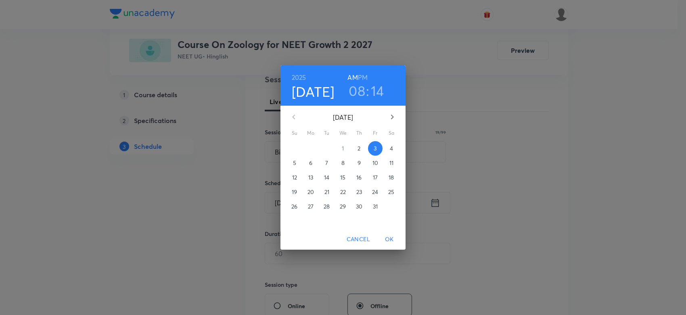
click at [376, 88] on h3 "14" at bounding box center [377, 90] width 13 height 17
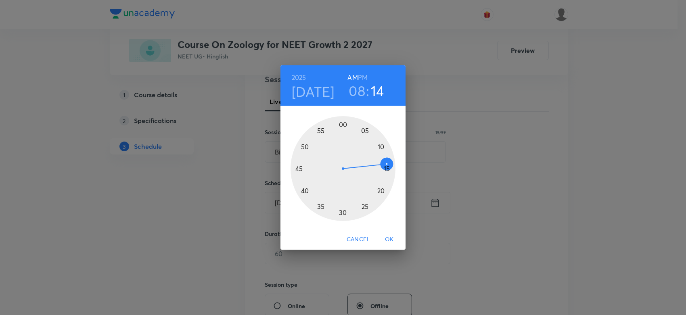
click at [386, 167] on div at bounding box center [342, 168] width 105 height 105
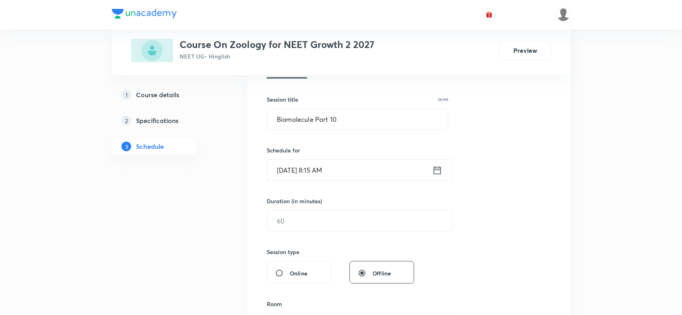
scroll to position [151, 0]
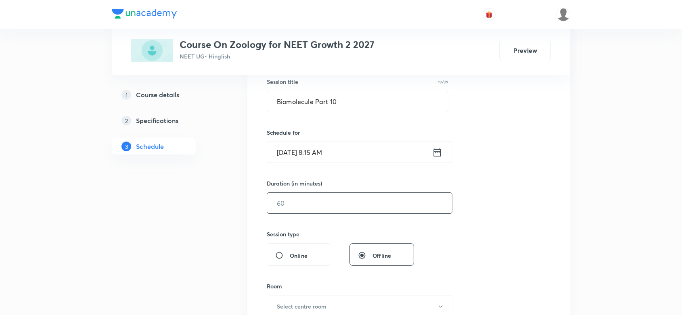
click at [316, 210] on input "text" at bounding box center [359, 203] width 185 height 21
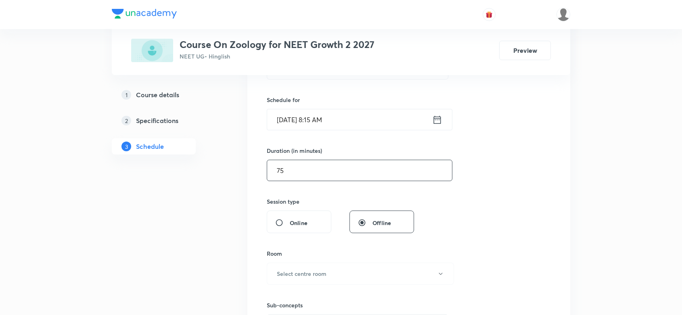
scroll to position [252, 0]
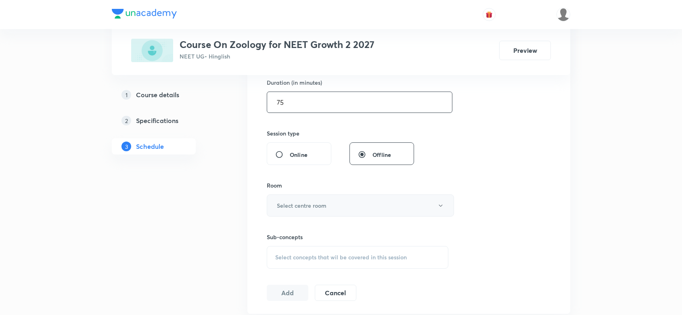
type input "75"
click at [307, 207] on h6 "Select centre room" at bounding box center [302, 205] width 50 height 8
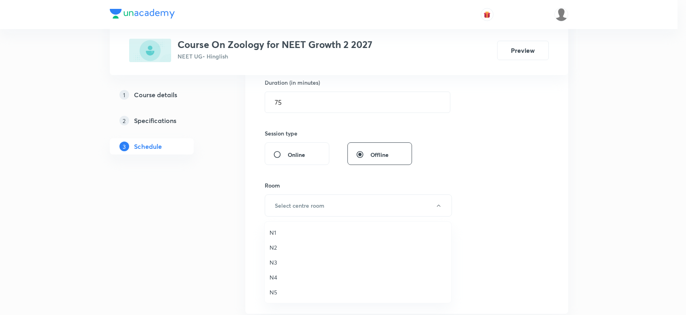
click at [273, 279] on span "N4" at bounding box center [357, 277] width 177 height 8
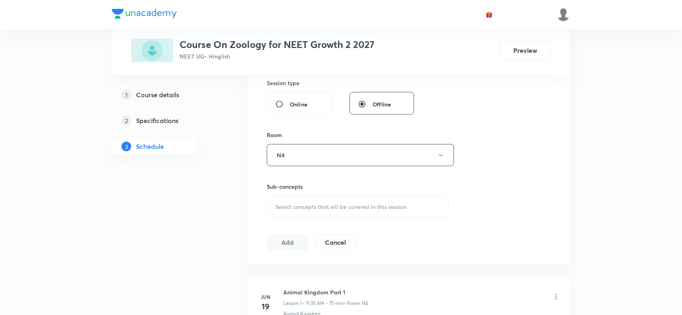
scroll to position [353, 0]
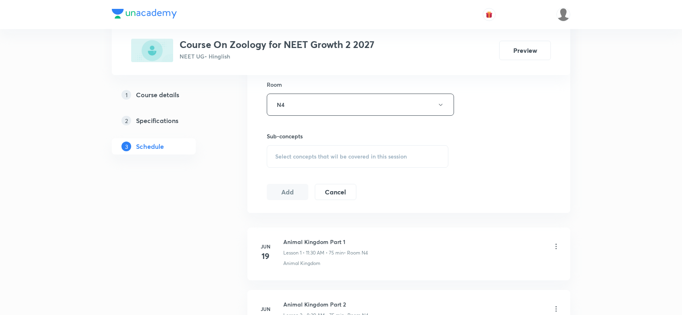
click at [339, 161] on div "Select concepts that wil be covered in this session" at bounding box center [358, 156] width 182 height 23
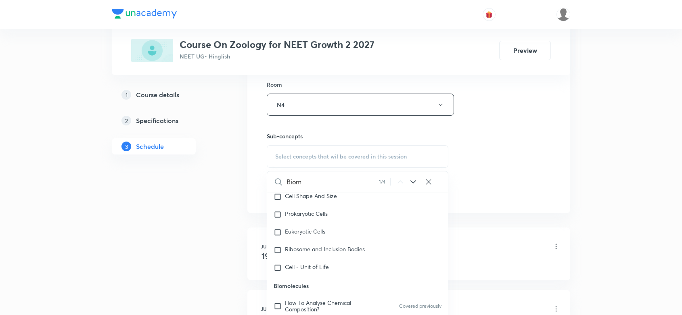
scroll to position [1254, 0]
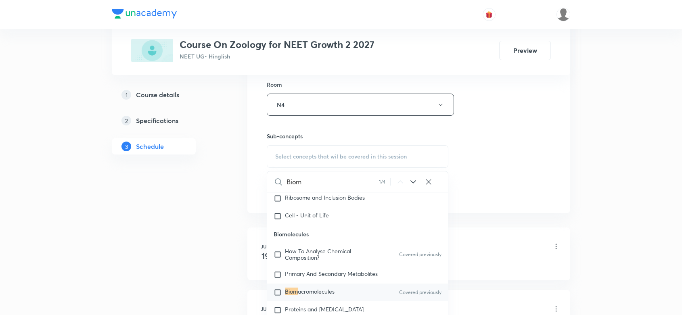
type input "Biom"
click at [302, 294] on span "acromolecules" at bounding box center [316, 292] width 37 height 8
checkbox input "true"
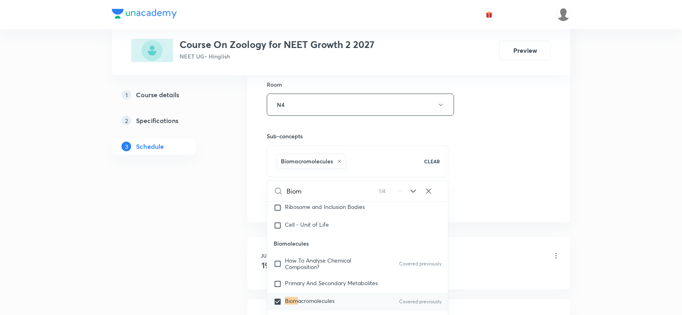
click at [507, 167] on div "Session 41 Live class Session title 19/99 Biomolecule Part 10 ​ Schedule for [D…" at bounding box center [409, 15] width 284 height 388
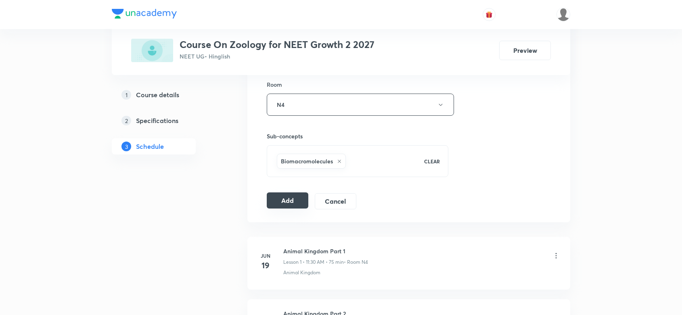
click at [289, 207] on button "Add" at bounding box center [288, 200] width 42 height 16
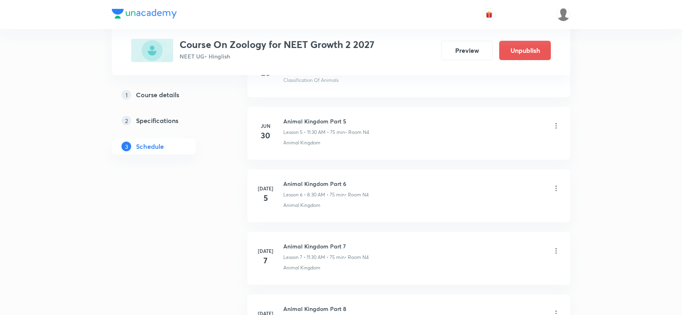
scroll to position [2530, 0]
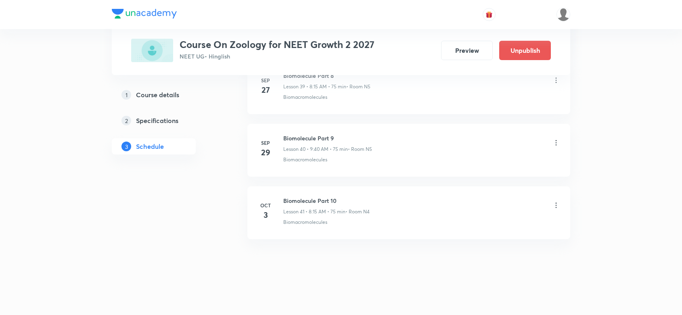
click at [289, 207] on div "Biomolecule Part 10 Lesson 41 • 8:15 AM • 75 min • Room N4" at bounding box center [326, 205] width 86 height 19
